Goal: Use online tool/utility: Utilize a website feature to perform a specific function

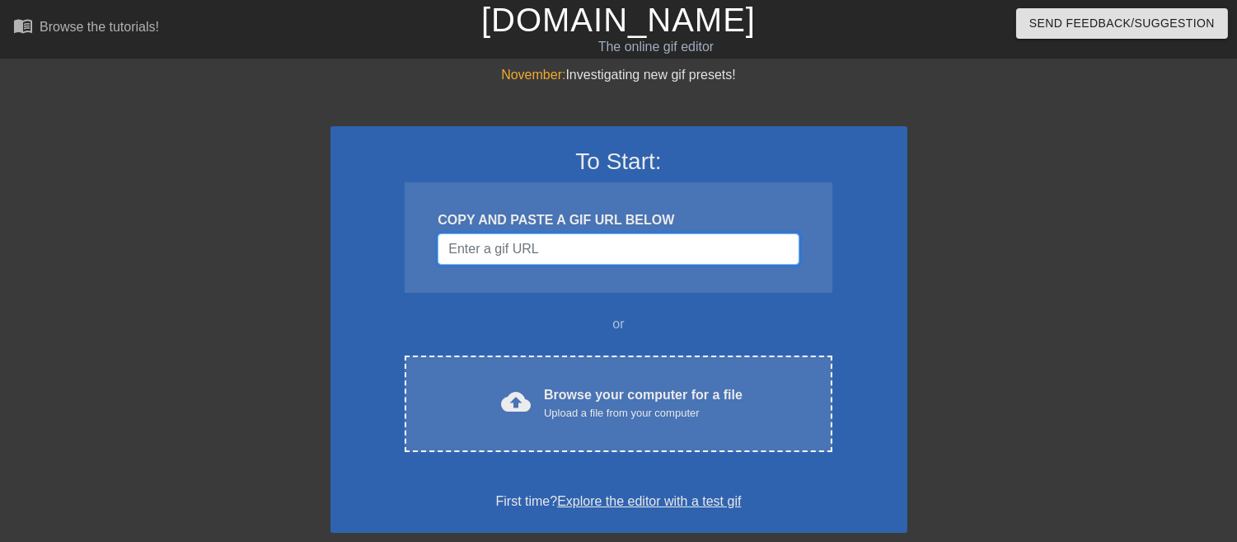
click at [523, 237] on input "Username" at bounding box center [618, 248] width 361 height 31
paste input "[URL][DOMAIN_NAME]"
type input "[URL][DOMAIN_NAME]"
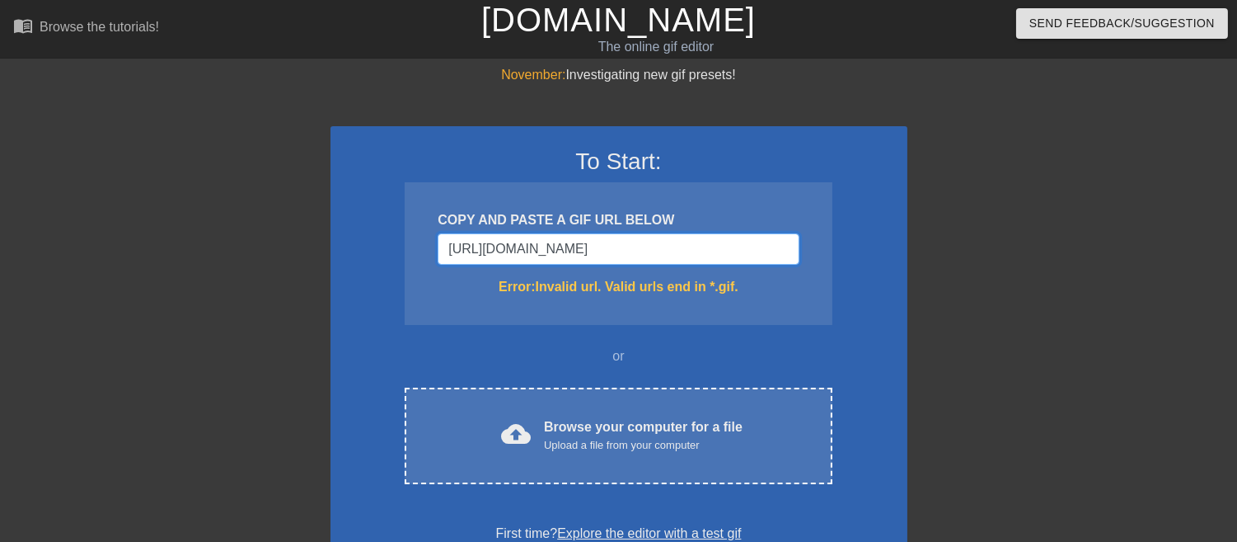
drag, startPoint x: 792, startPoint y: 249, endPoint x: 54, endPoint y: 253, distance: 737.8
click at [59, 267] on div "November: Investigating new gif presets! To Start: COPY AND PASTE A GIF URL BEL…" at bounding box center [618, 484] width 1237 height 839
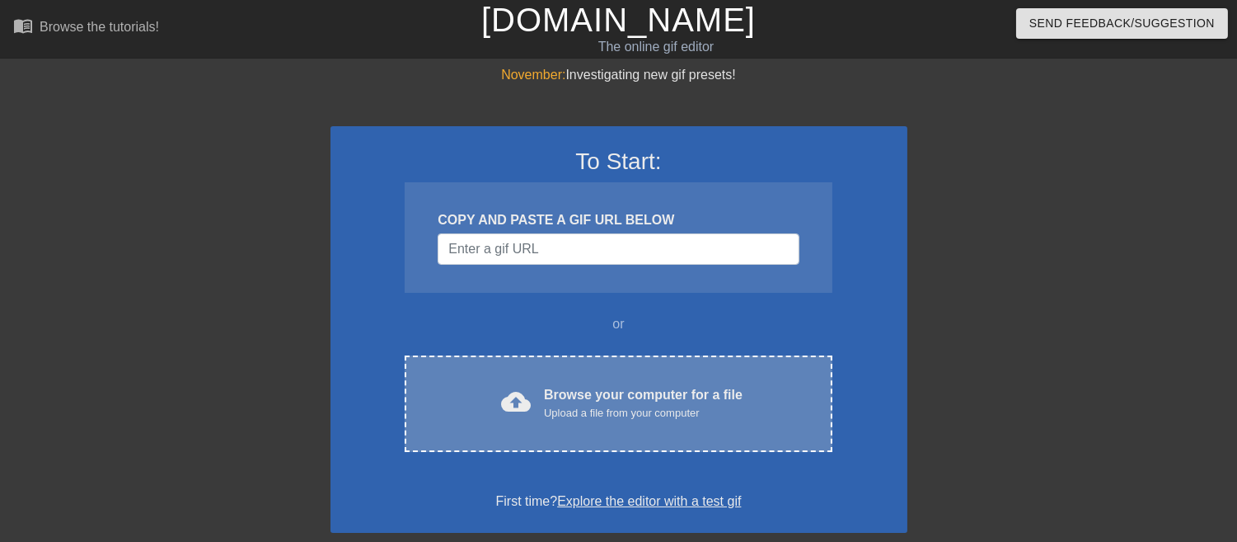
click at [594, 380] on div "cloud_upload Browse your computer for a file Upload a file from your computer C…" at bounding box center [618, 403] width 427 height 96
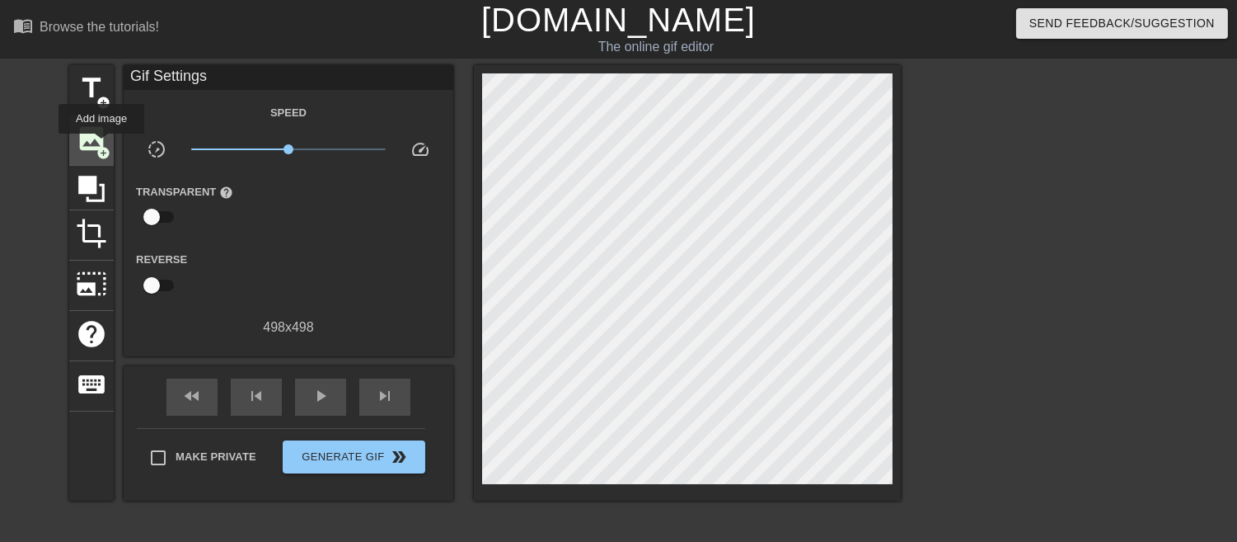
click at [101, 146] on span "add_circle" at bounding box center [103, 153] width 14 height 14
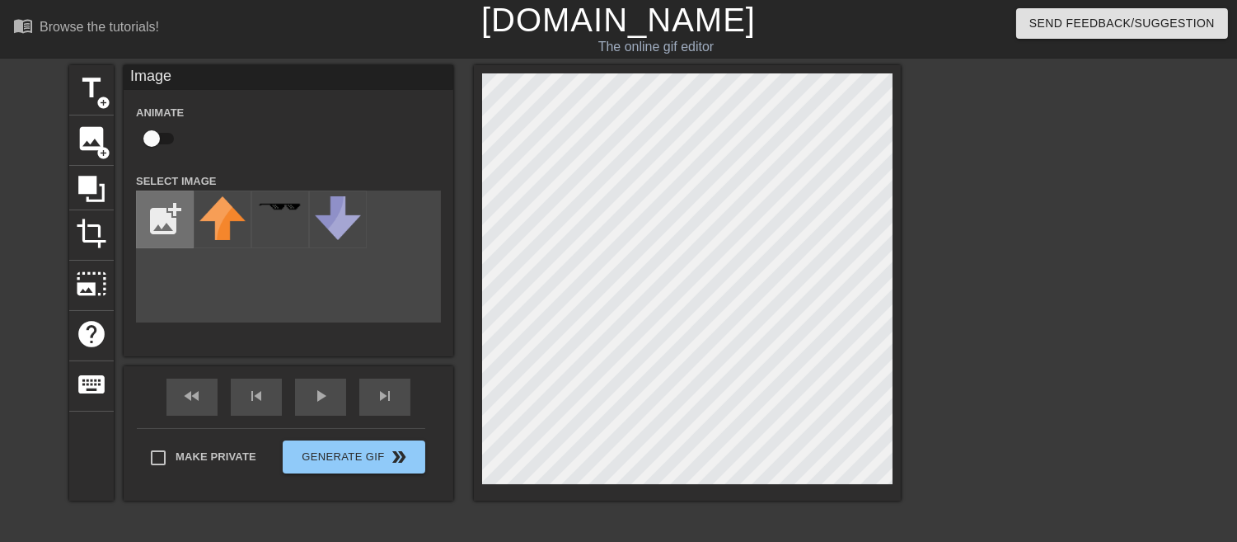
click at [174, 221] on input "file" at bounding box center [165, 219] width 56 height 56
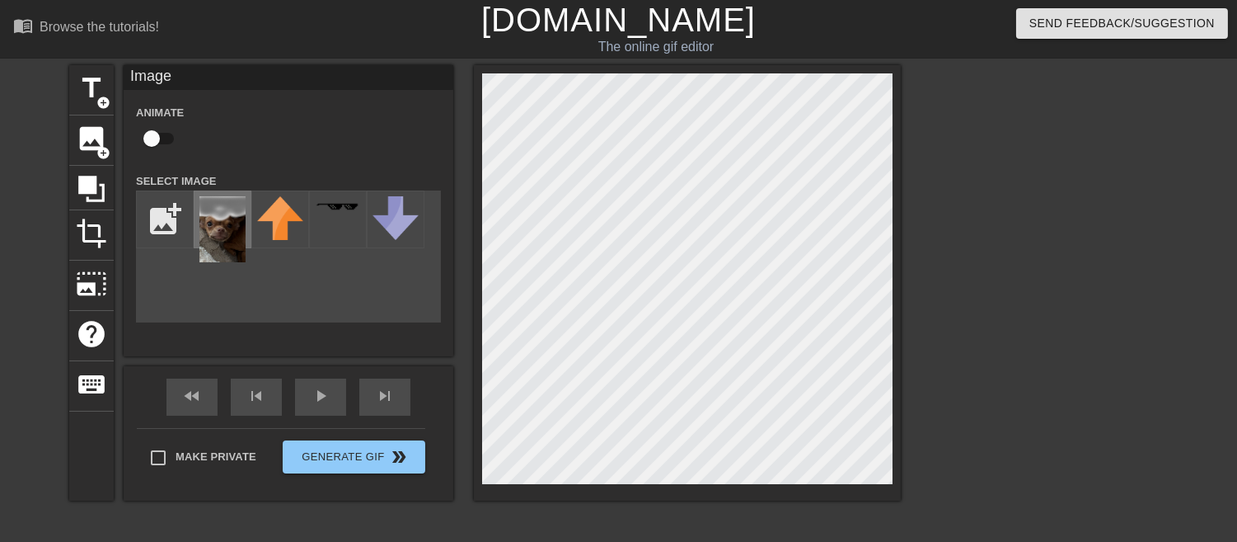
click at [224, 226] on img at bounding box center [222, 229] width 46 height 66
click at [170, 212] on input "file" at bounding box center [165, 219] width 56 height 56
type input "C:\fakepath\2025_09_02_0cy_Kleki.png"
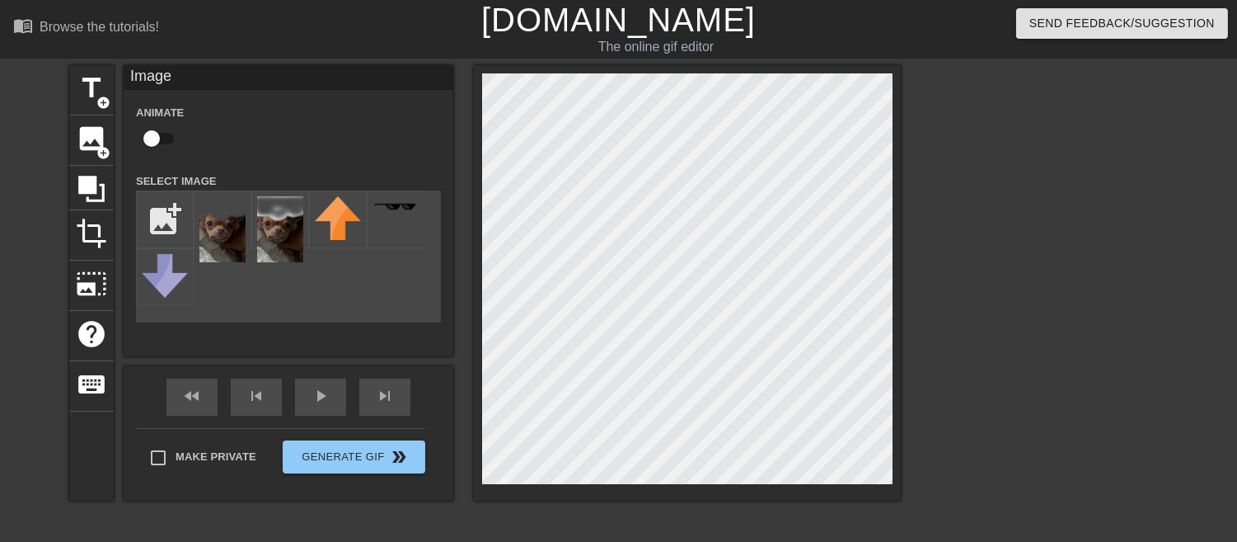
click at [228, 226] on img at bounding box center [222, 229] width 46 height 66
click at [231, 247] on img at bounding box center [222, 229] width 46 height 66
click at [1057, 48] on div "menu_book Browse the tutorials! [DOMAIN_NAME] The online gif editor Send Feedba…" at bounding box center [618, 328] width 1237 height 657
click at [1018, 150] on div "title add_circle image add_circle crop photo_size_select_large help keyboard Im…" at bounding box center [618, 312] width 1237 height 495
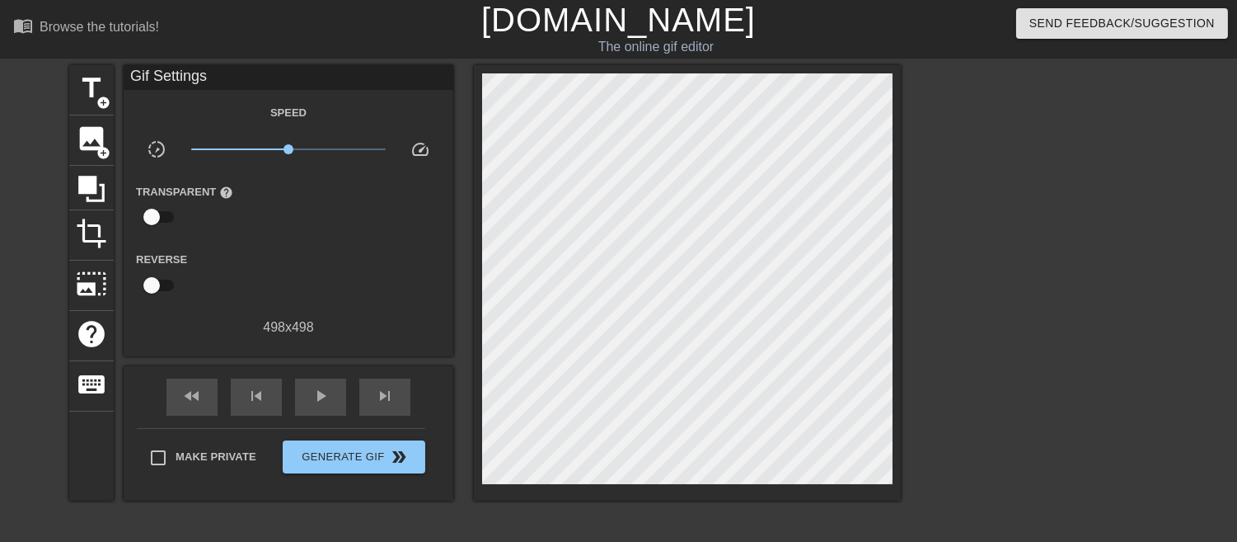
click at [771, 364] on div at bounding box center [687, 282] width 427 height 435
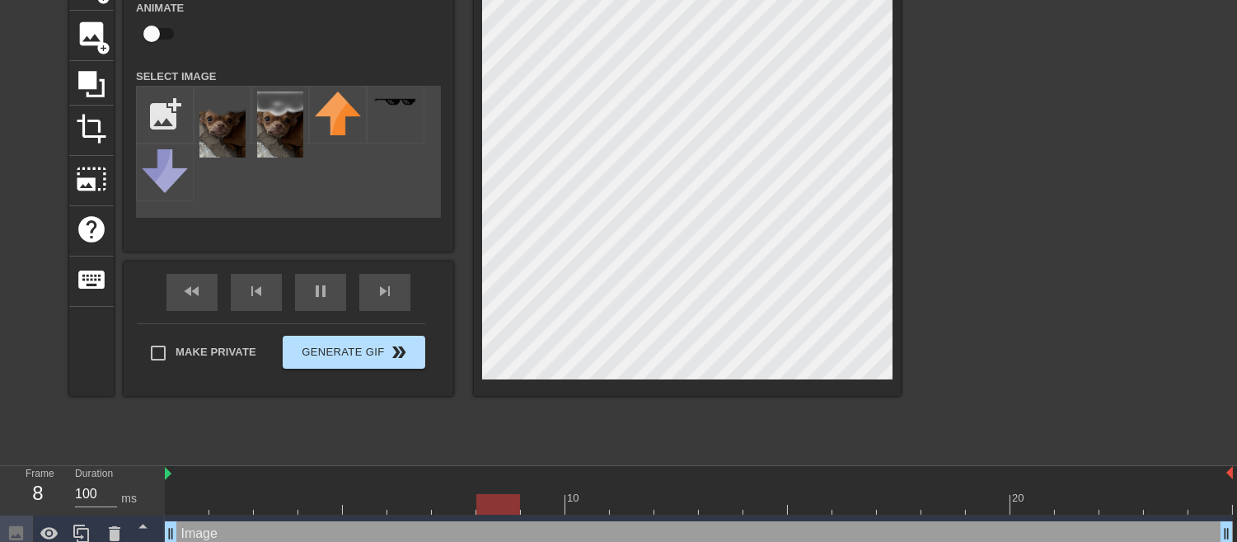
scroll to position [110, 0]
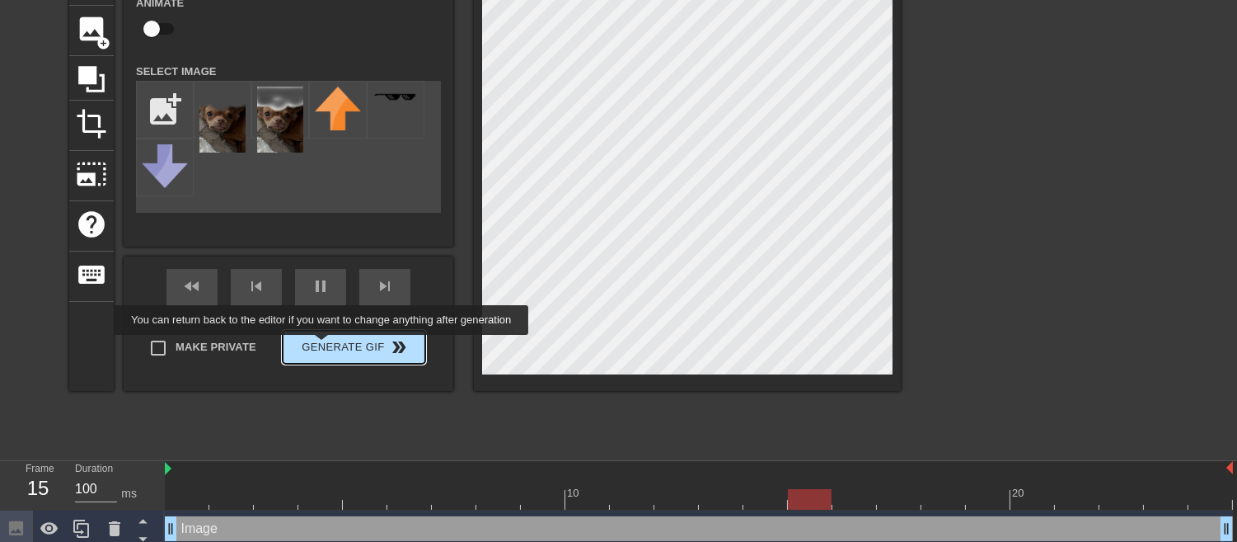
click at [326, 346] on span "Generate Gif double_arrow" at bounding box center [353, 347] width 129 height 20
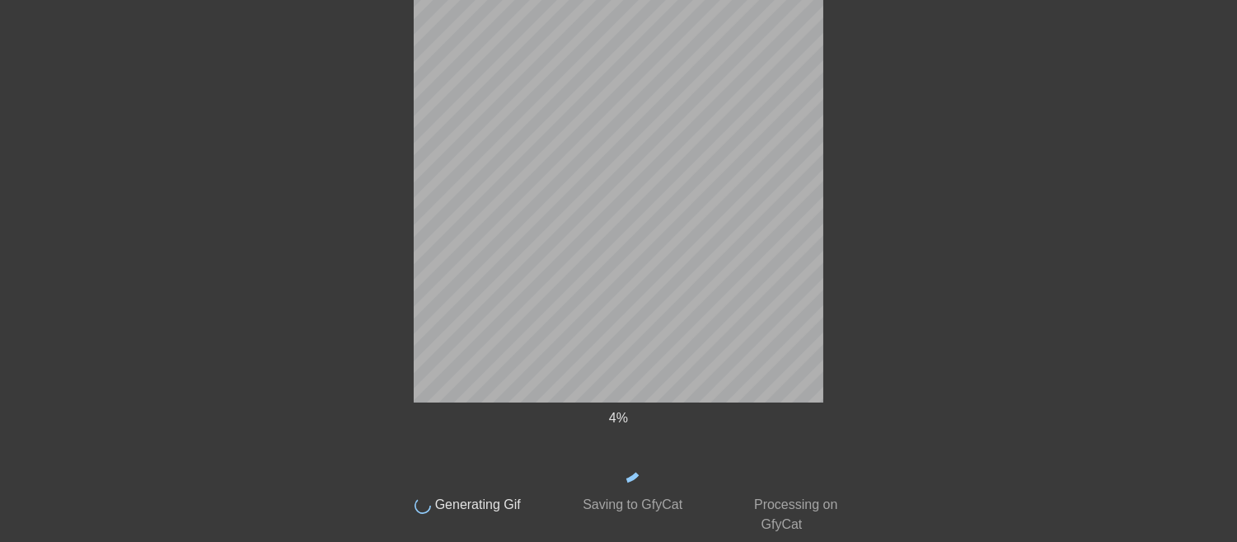
scroll to position [25, 0]
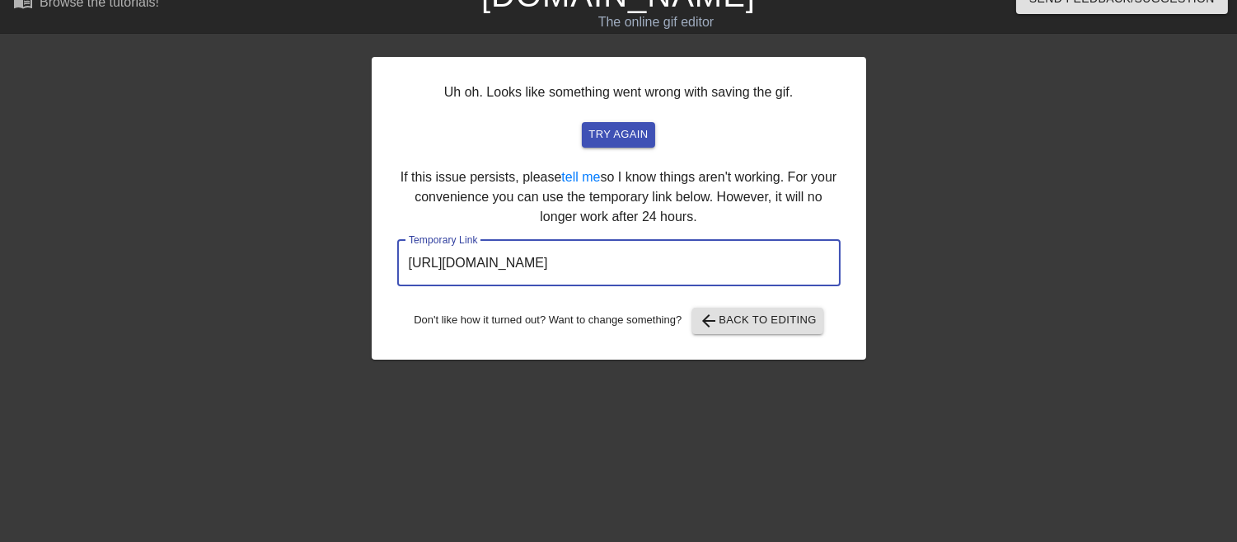
drag, startPoint x: 801, startPoint y: 264, endPoint x: 200, endPoint y: 247, distance: 601.2
click at [200, 247] on div "Uh oh. Looks like something went wrong with saving the gif. try again If this i…" at bounding box center [618, 287] width 1237 height 495
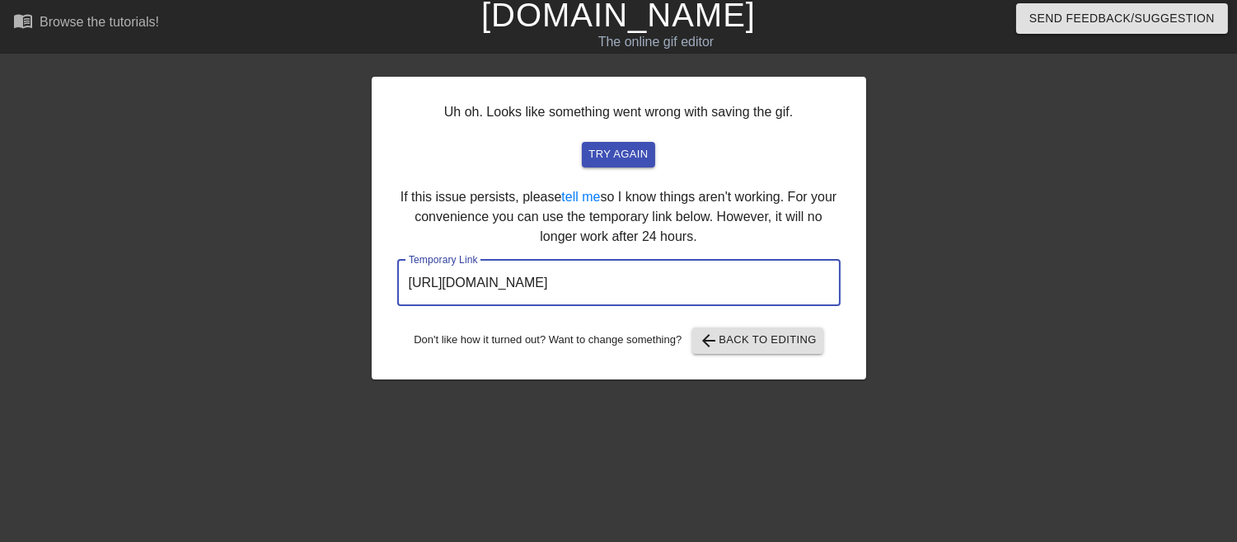
scroll to position [0, 0]
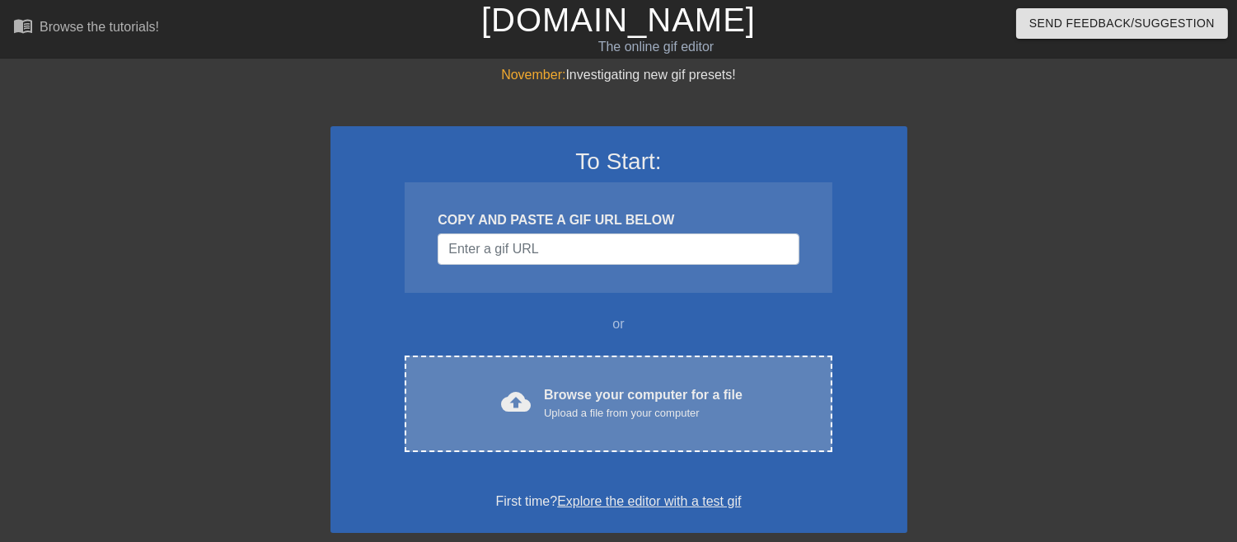
click at [542, 434] on div "cloud_upload Browse your computer for a file Upload a file from your computer C…" at bounding box center [618, 403] width 427 height 96
click at [640, 425] on div "cloud_upload Browse your computer for a file Upload a file from your computer C…" at bounding box center [618, 403] width 427 height 96
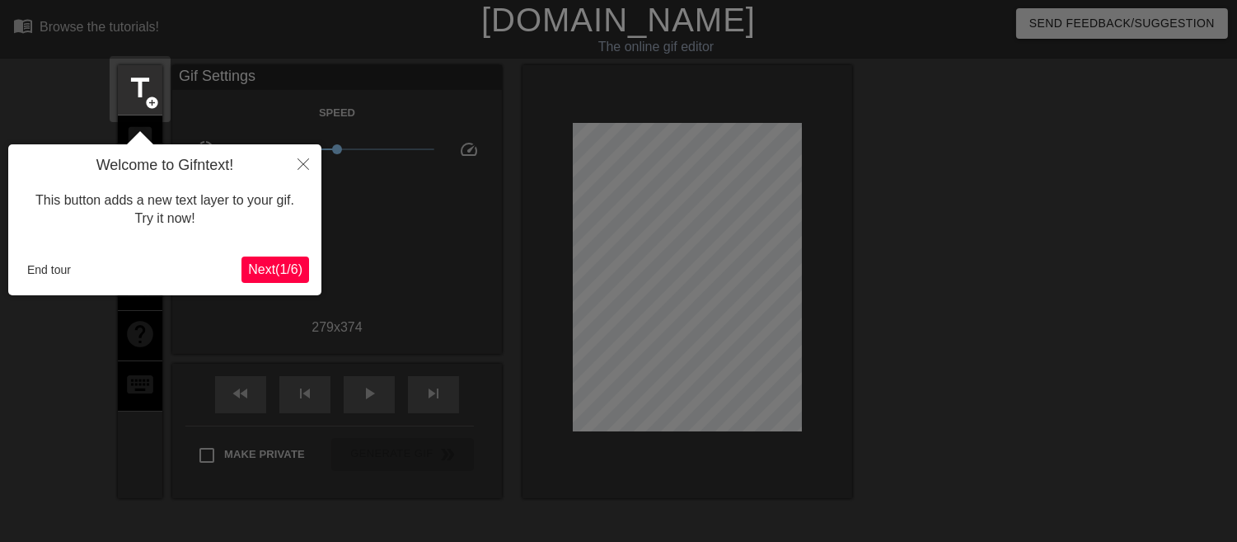
scroll to position [40, 0]
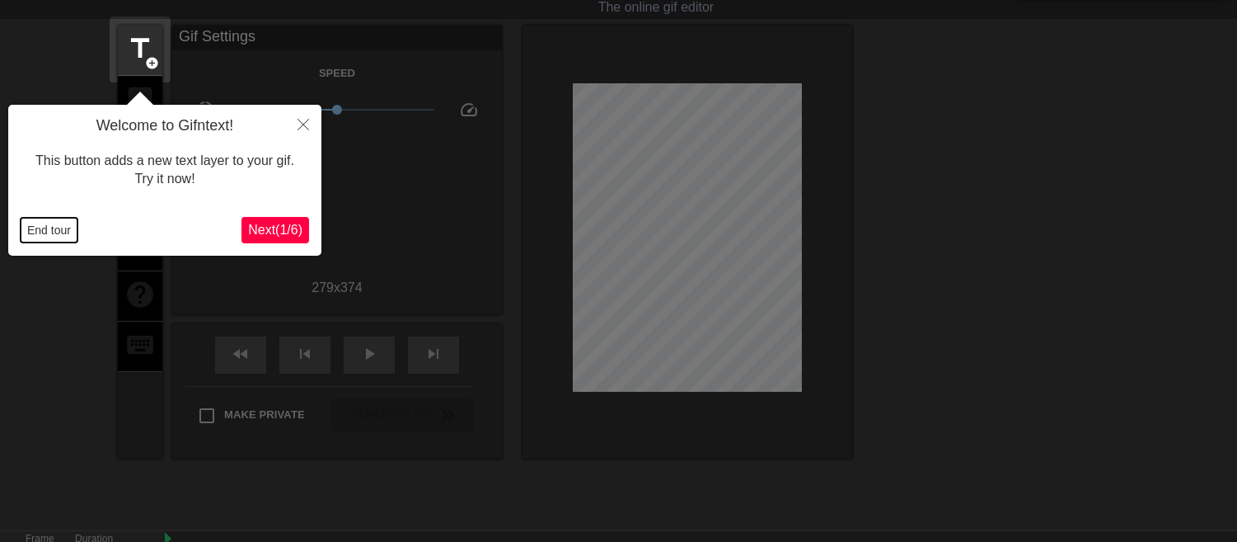
click at [39, 234] on button "End tour" at bounding box center [49, 230] width 57 height 25
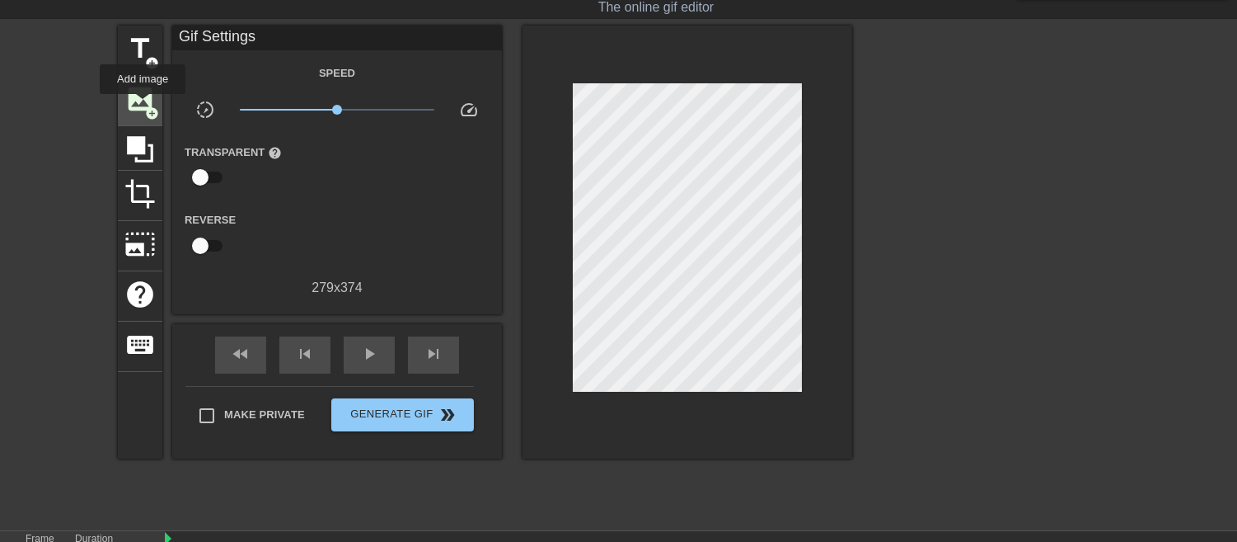
click at [141, 106] on span "image" at bounding box center [139, 98] width 31 height 31
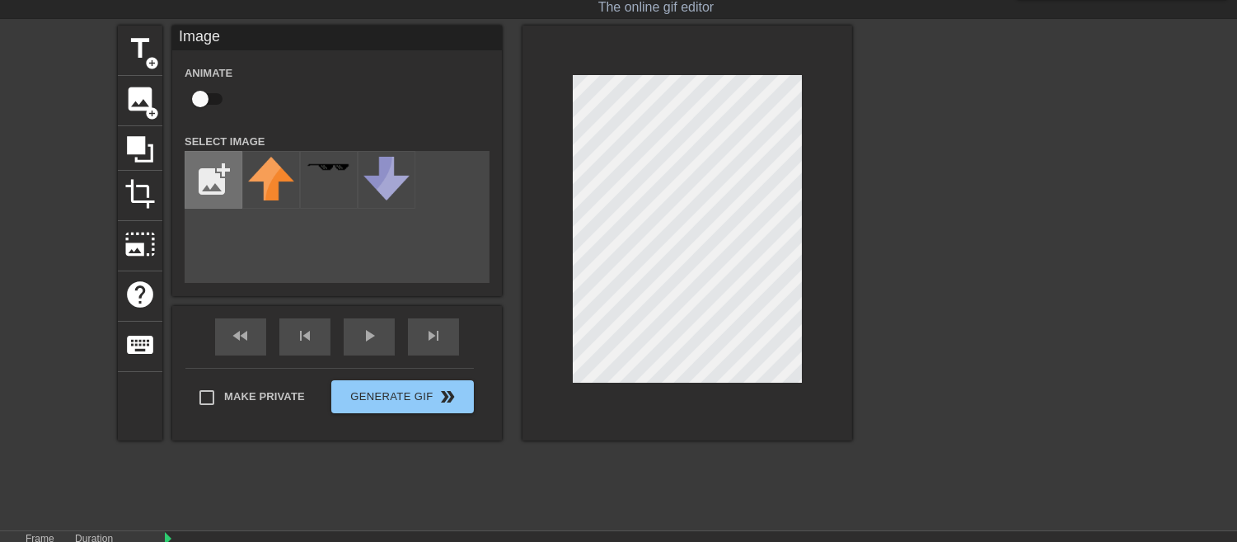
click at [196, 190] on input "file" at bounding box center [213, 180] width 56 height 56
type input "C:\fakepath\2025_09_02_0d3_Kleki (1).png"
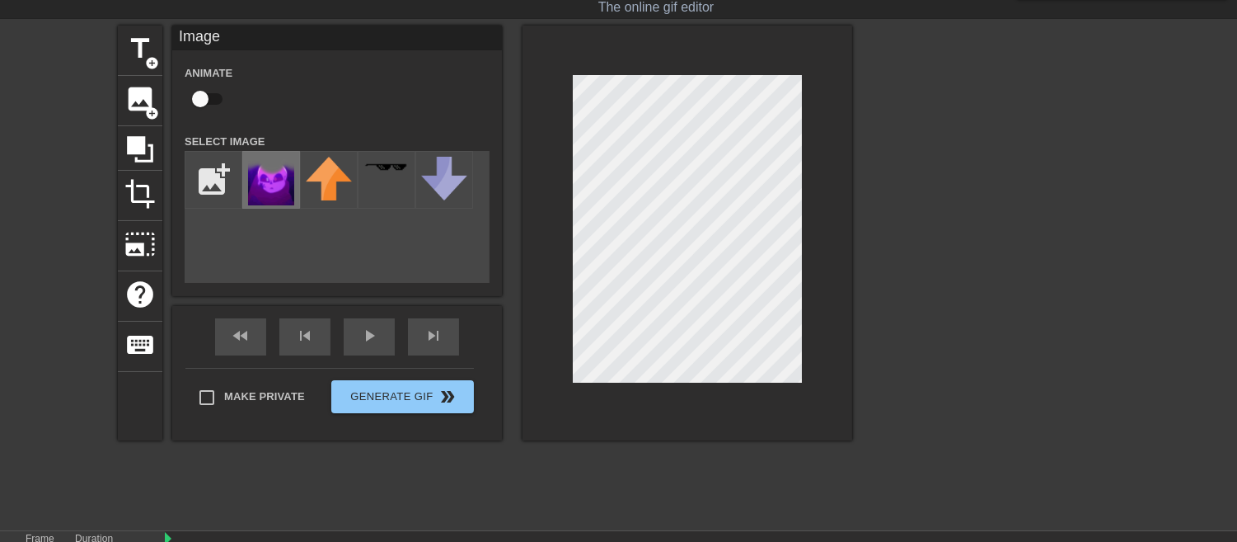
click at [270, 188] on img at bounding box center [271, 181] width 46 height 49
click at [978, 501] on div "title add_circle image add_circle crop photo_size_select_large help keyboard Im…" at bounding box center [618, 273] width 1237 height 495
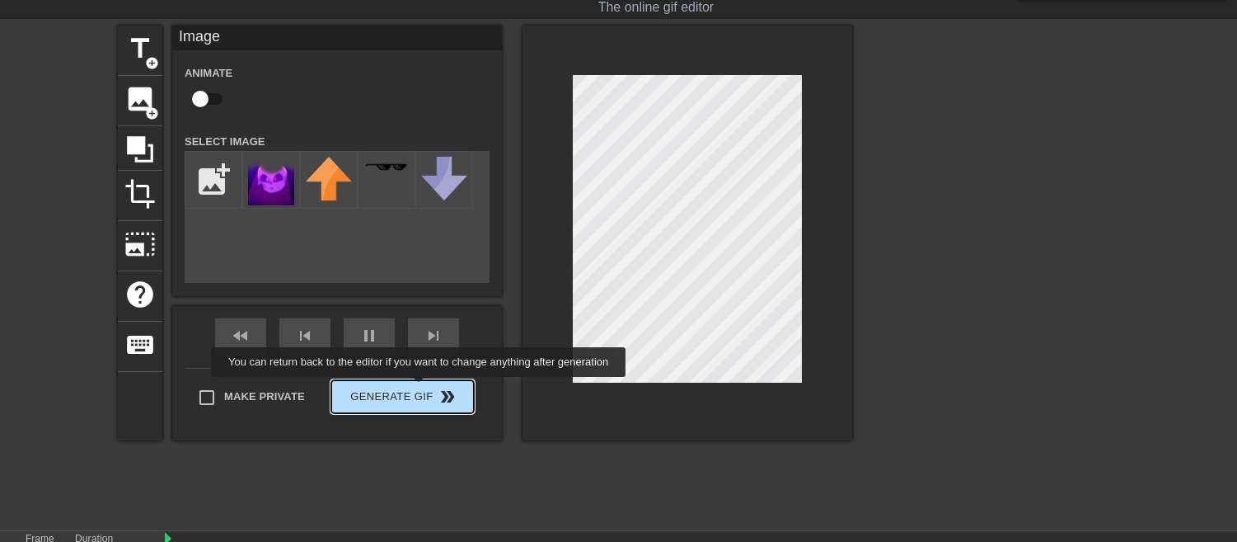
click at [420, 389] on div "Make Private Generate Gif double_arrow" at bounding box center [329, 400] width 289 height 65
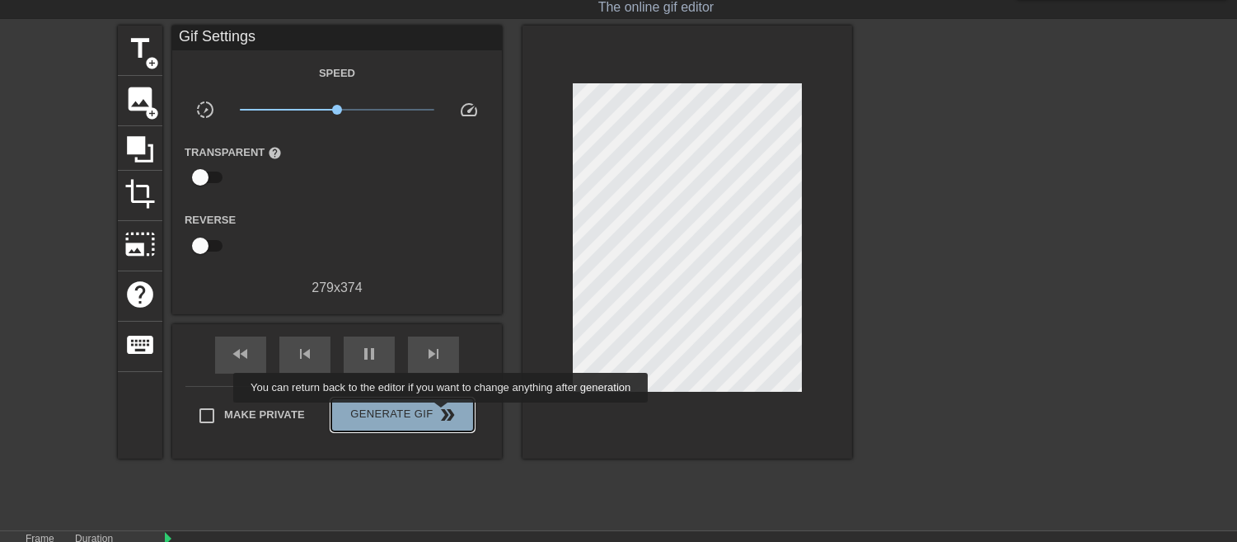
click at [443, 414] on span "double_arrow" at bounding box center [449, 415] width 20 height 20
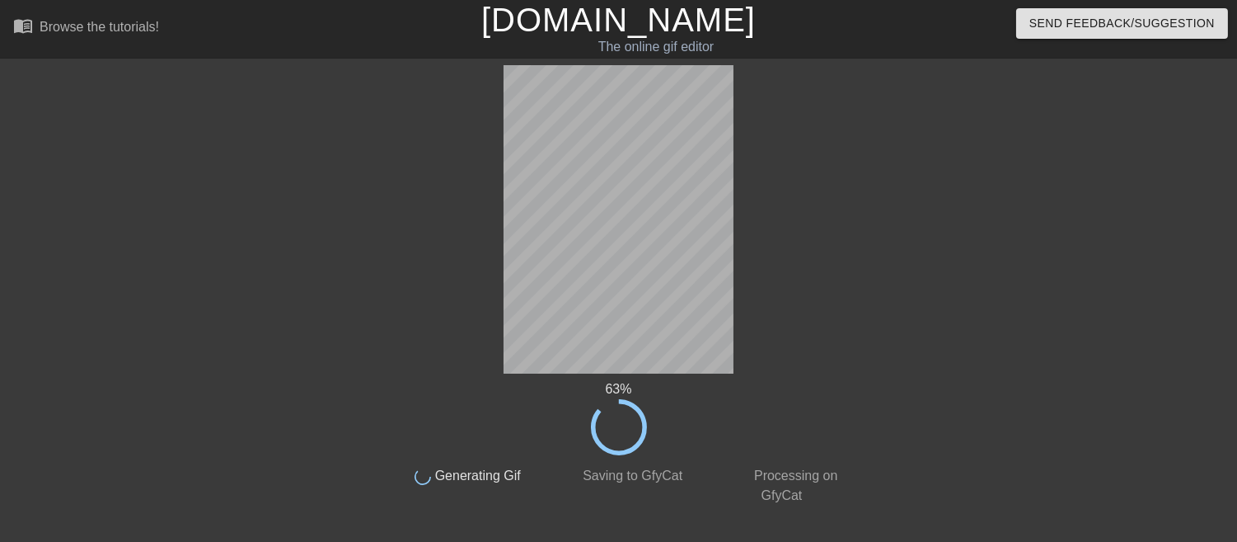
scroll to position [25, 0]
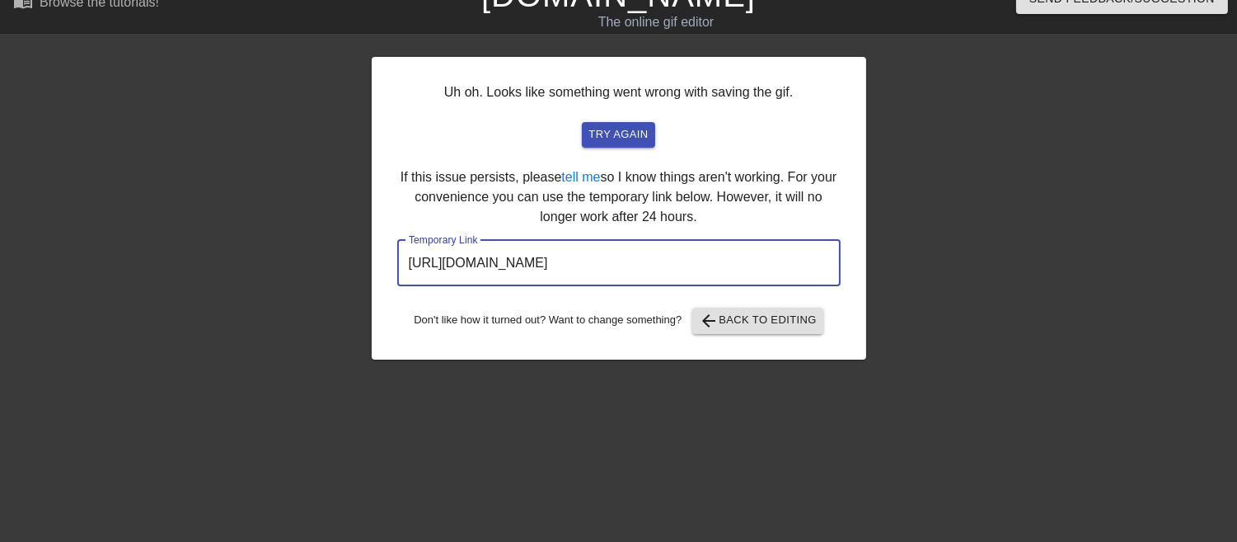
drag, startPoint x: 760, startPoint y: 264, endPoint x: 0, endPoint y: 261, distance: 760.0
click at [0, 262] on div "Uh oh. Looks like something went wrong with saving the gif. try again If this i…" at bounding box center [618, 287] width 1237 height 495
